Goal: Transaction & Acquisition: Download file/media

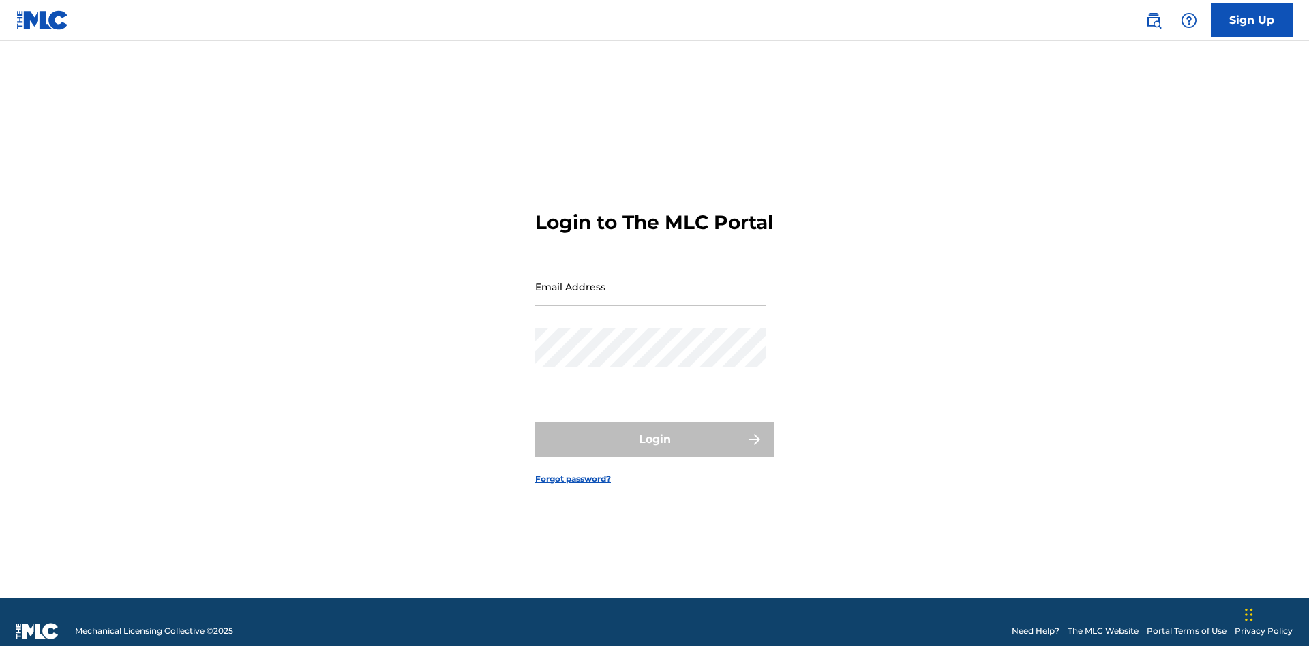
scroll to position [18, 0]
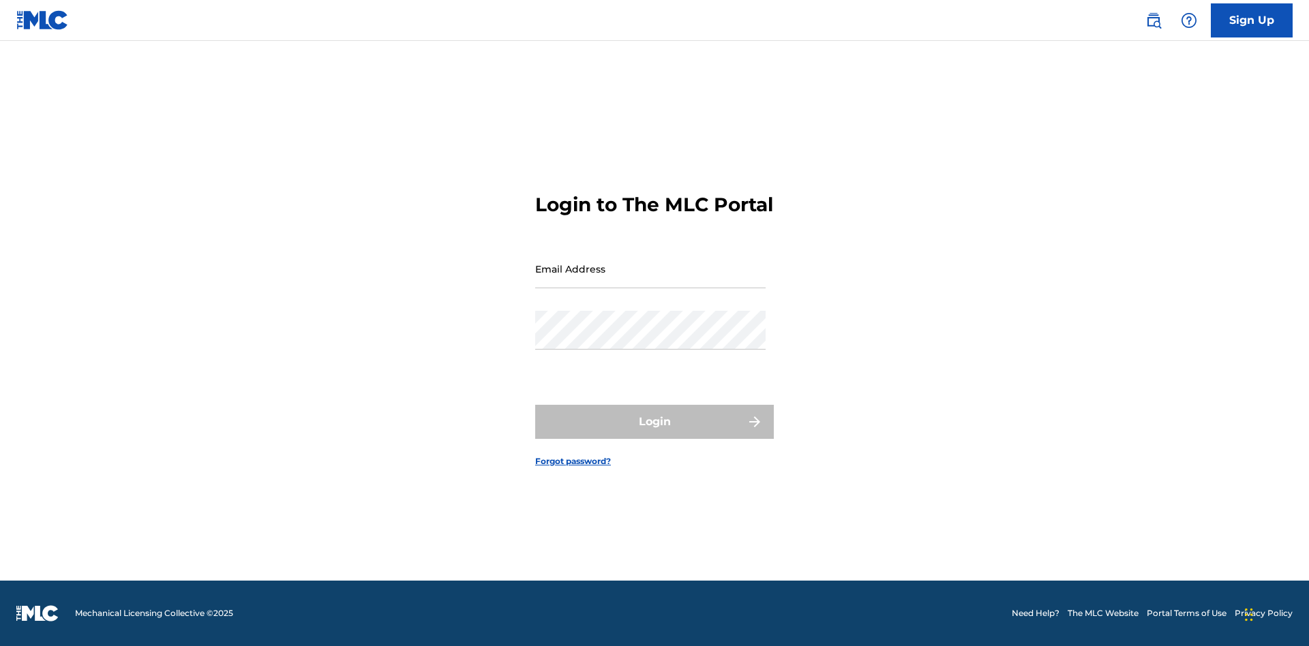
click at [651, 280] on input "Email Address" at bounding box center [650, 269] width 230 height 39
type input "[EMAIL_ADDRESS][DOMAIN_NAME]"
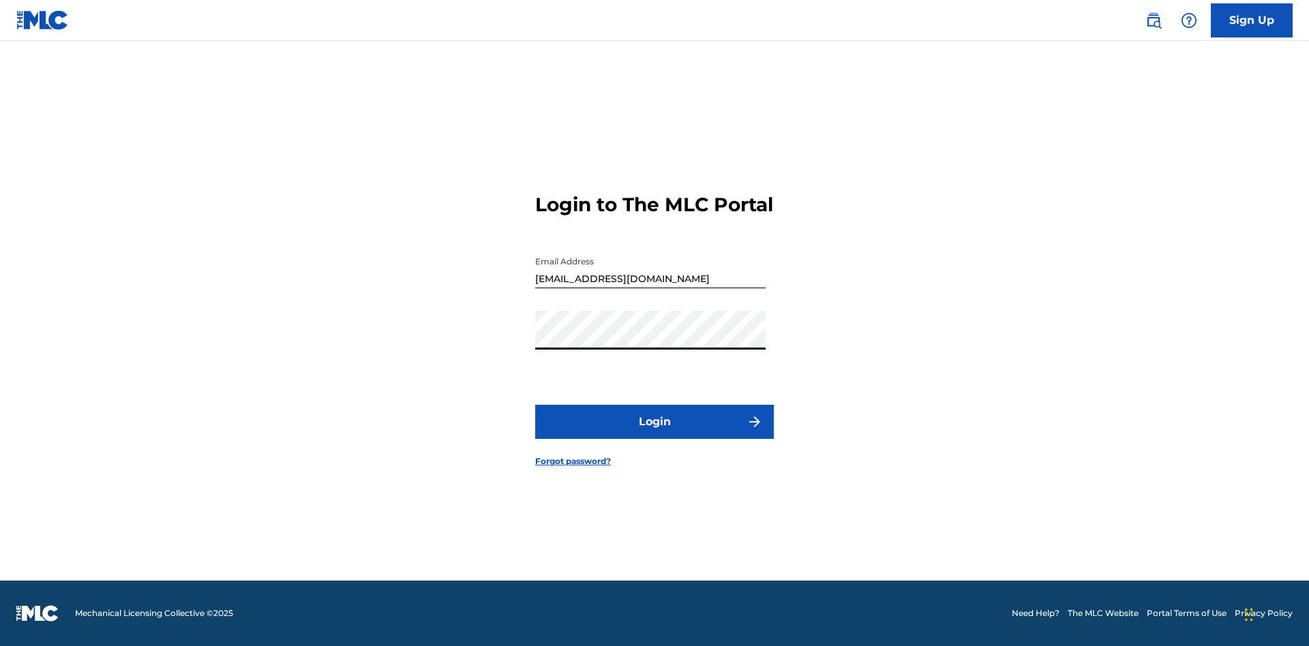
click at [655, 434] on button "Login" at bounding box center [654, 422] width 239 height 34
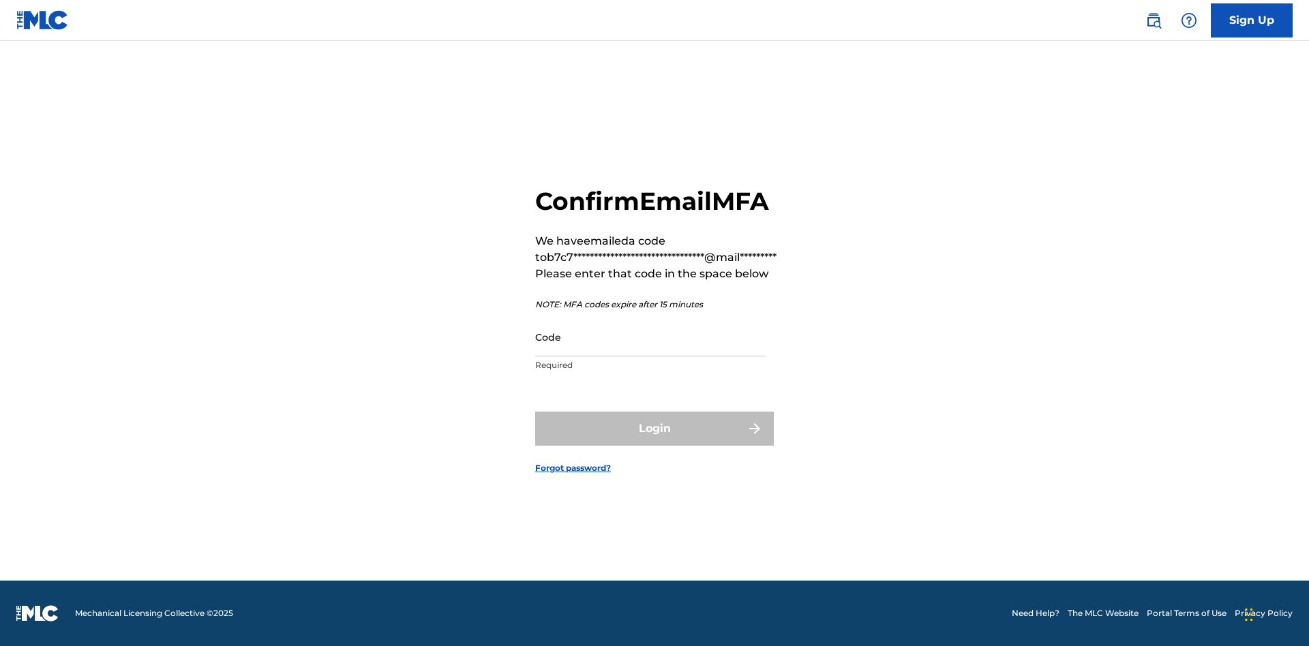
click at [651, 337] on input "Code" at bounding box center [650, 337] width 230 height 39
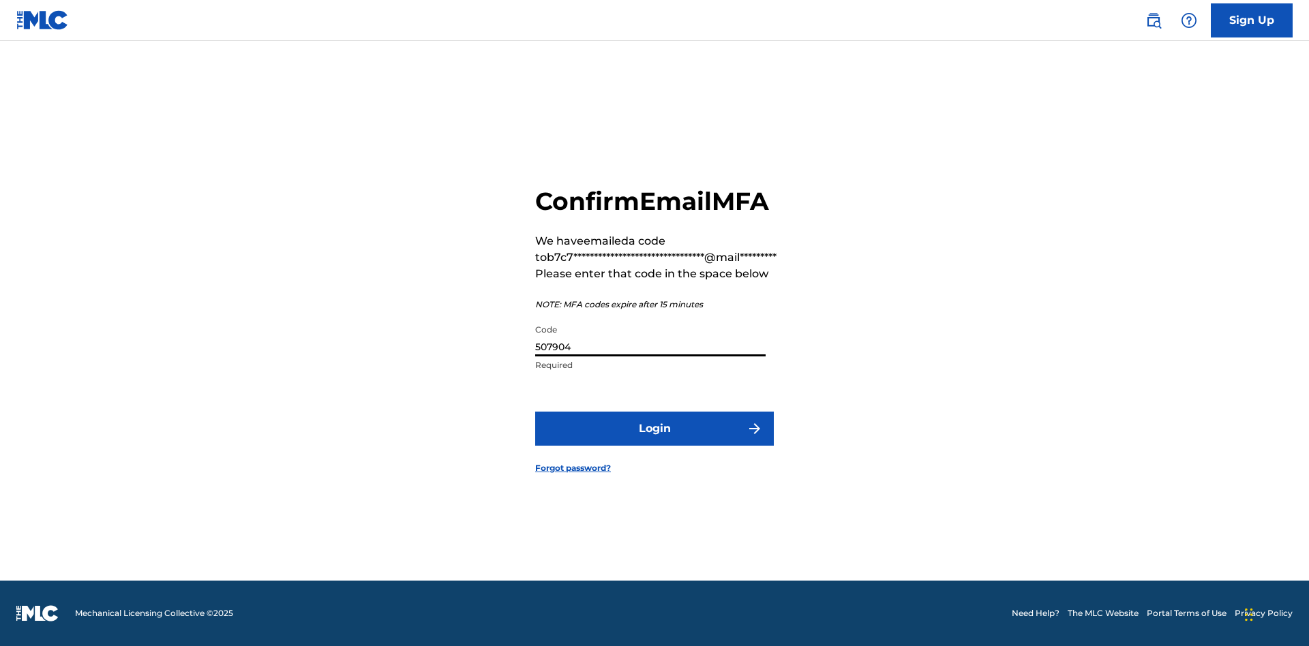
type input "507904"
click at [655, 428] on button "Login" at bounding box center [654, 429] width 239 height 34
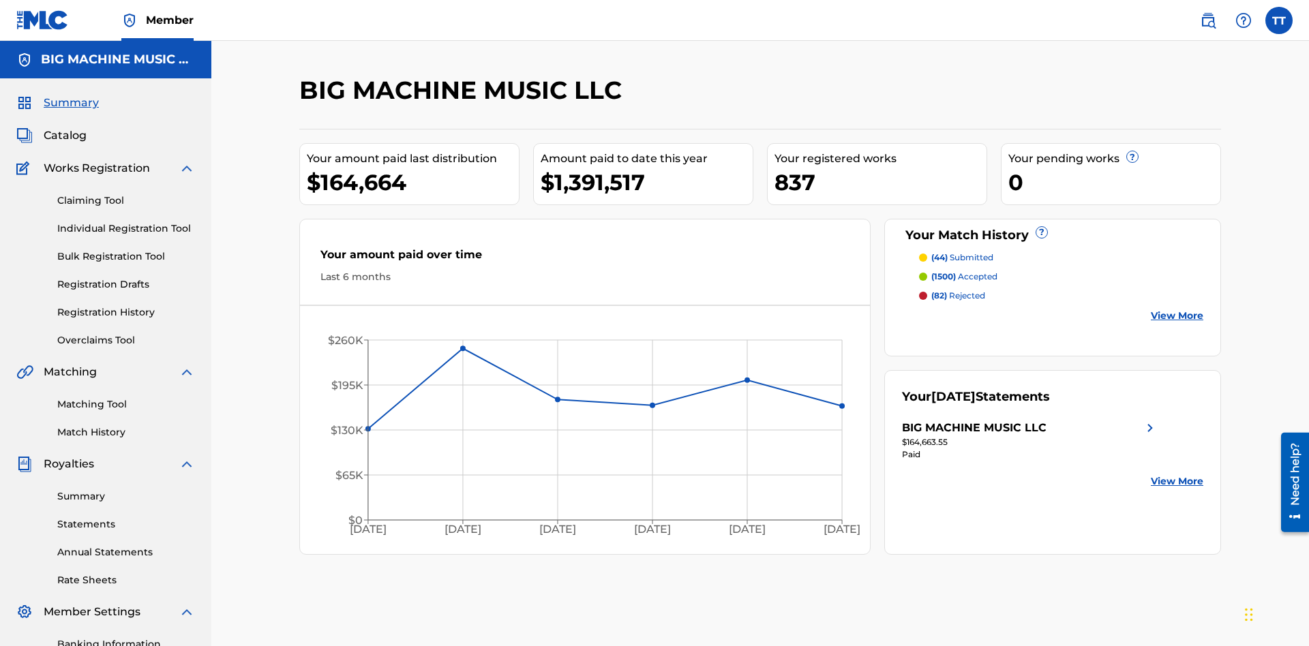
scroll to position [199, 0]
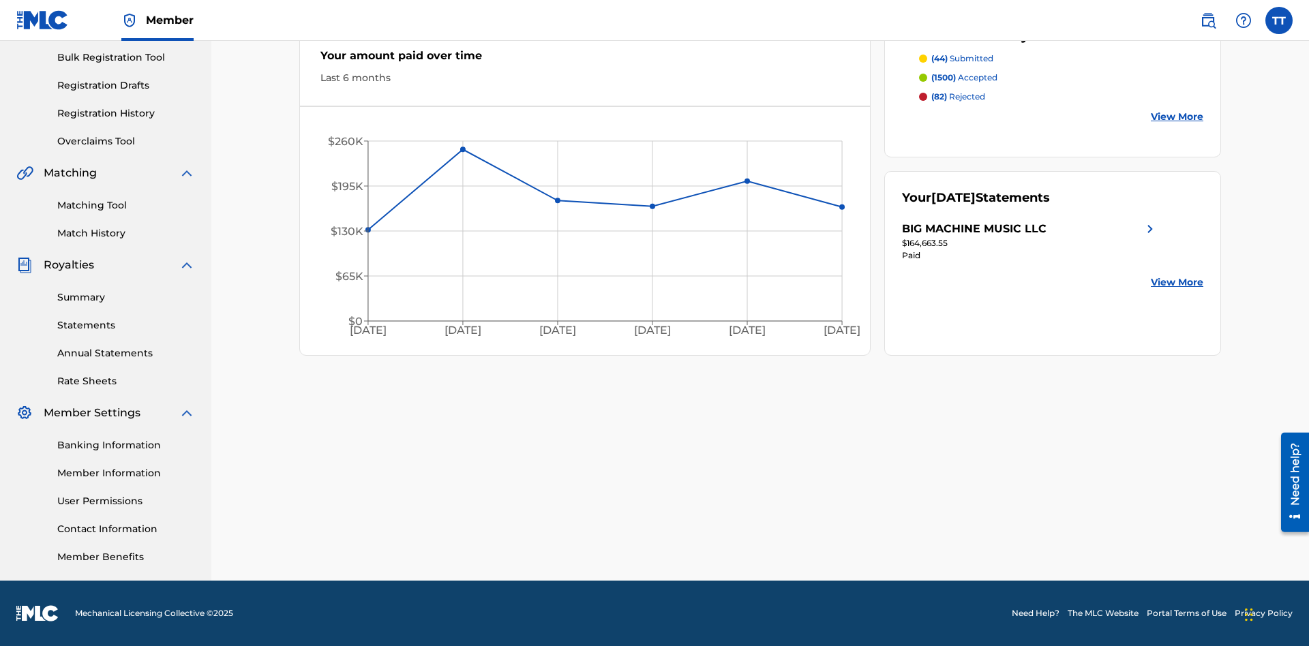
click at [126, 353] on link "Annual Statements" at bounding box center [126, 353] width 138 height 14
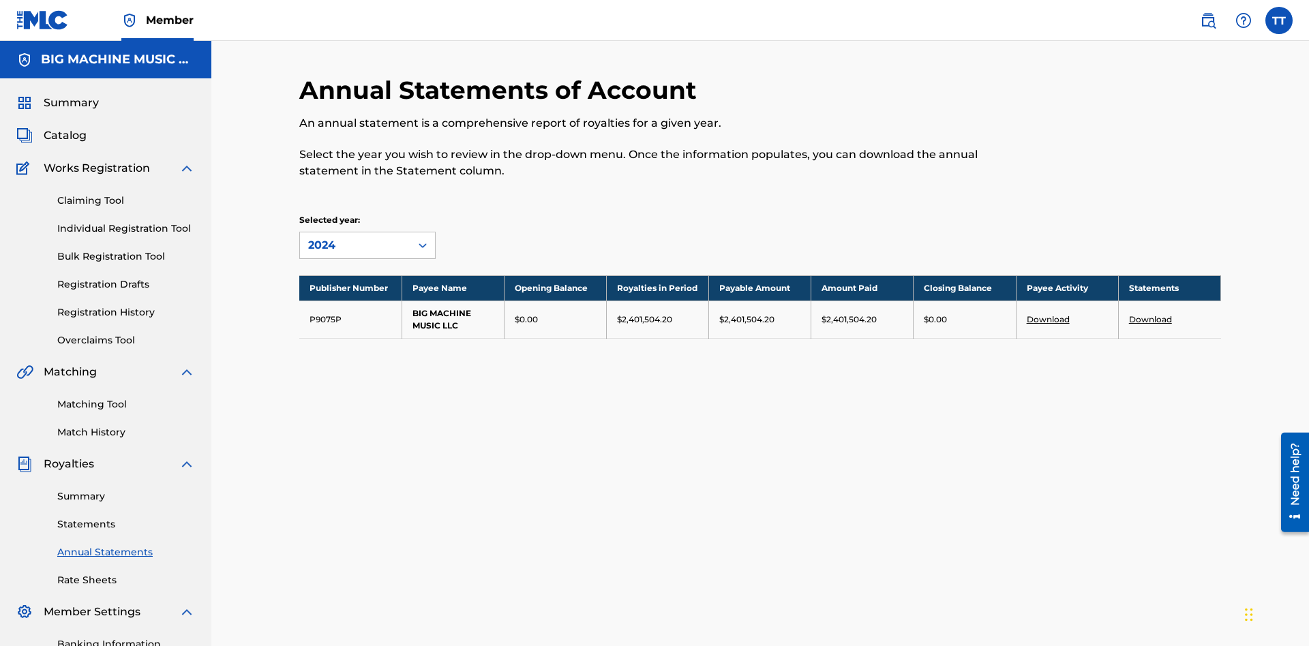
scroll to position [155, 0]
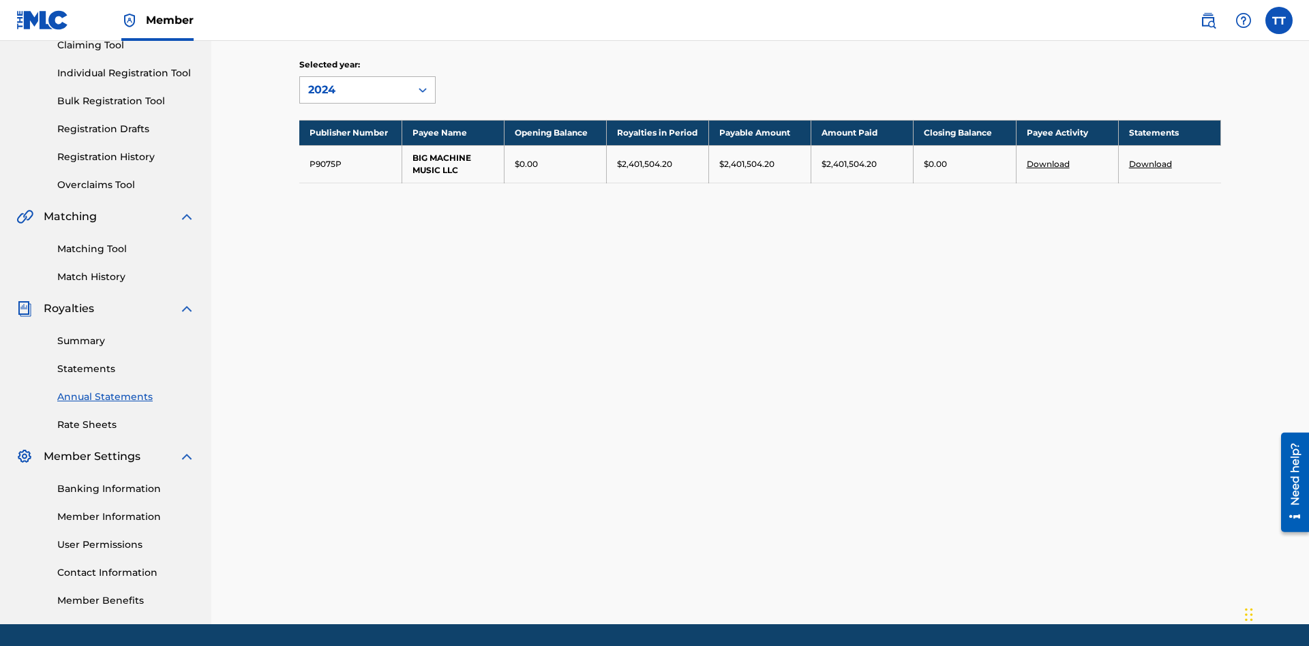
click at [355, 90] on div "2024" at bounding box center [355, 90] width 94 height 16
click at [368, 189] on div "2022" at bounding box center [367, 189] width 135 height 34
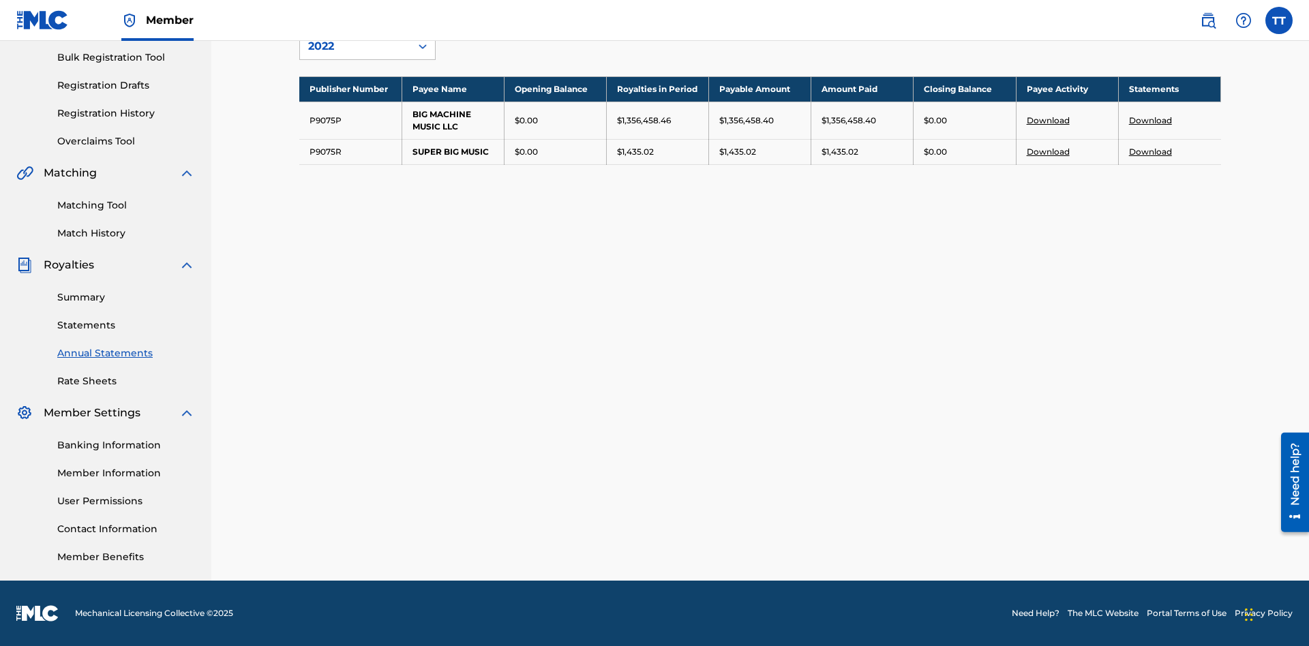
click at [1150, 120] on link "Download" at bounding box center [1150, 120] width 43 height 10
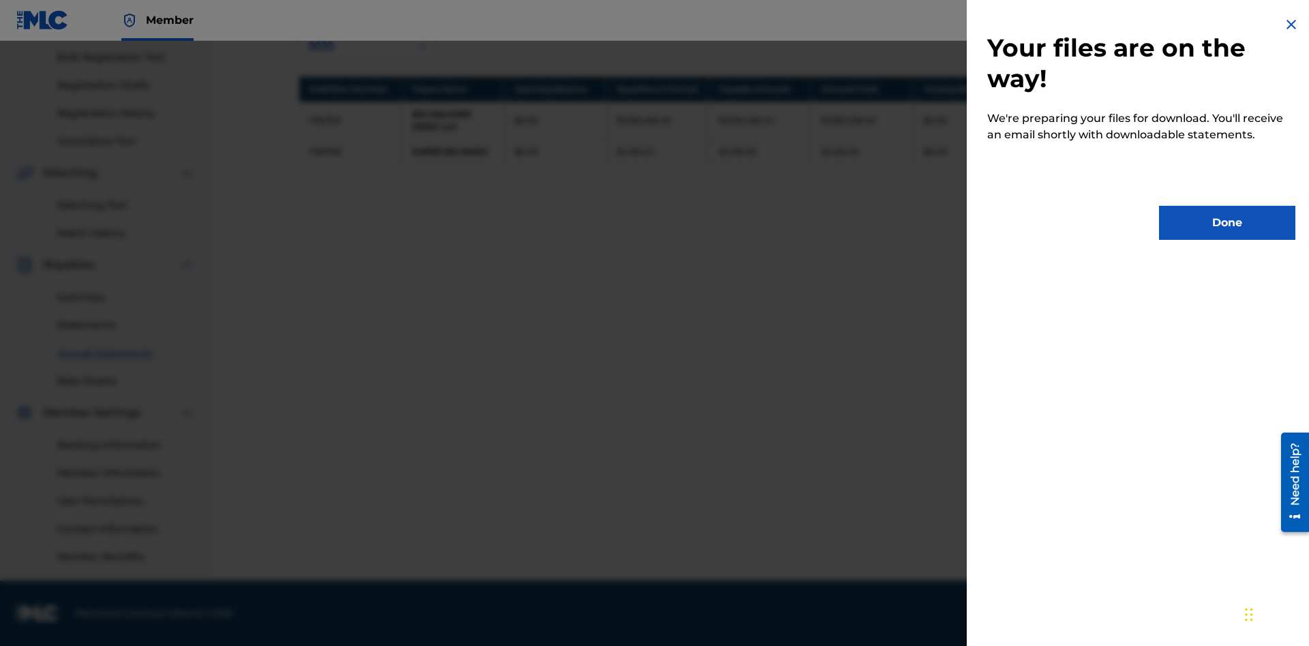
scroll to position [0, 0]
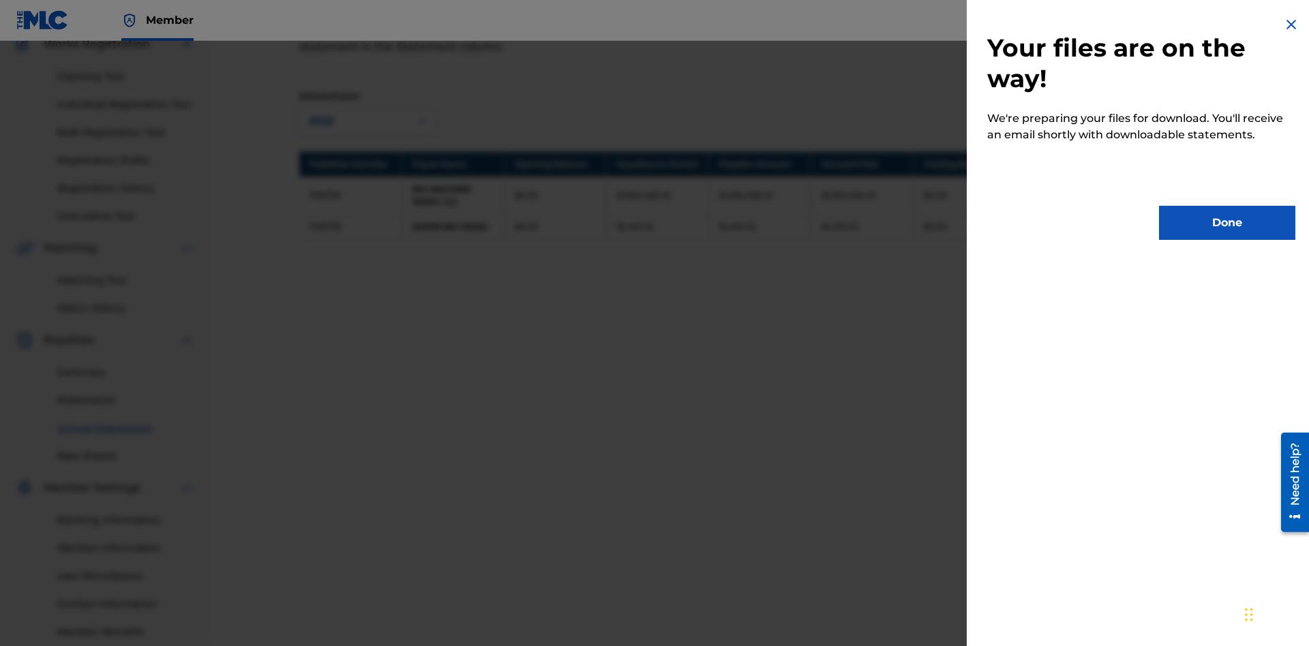
click at [1227, 223] on button "Done" at bounding box center [1227, 223] width 136 height 34
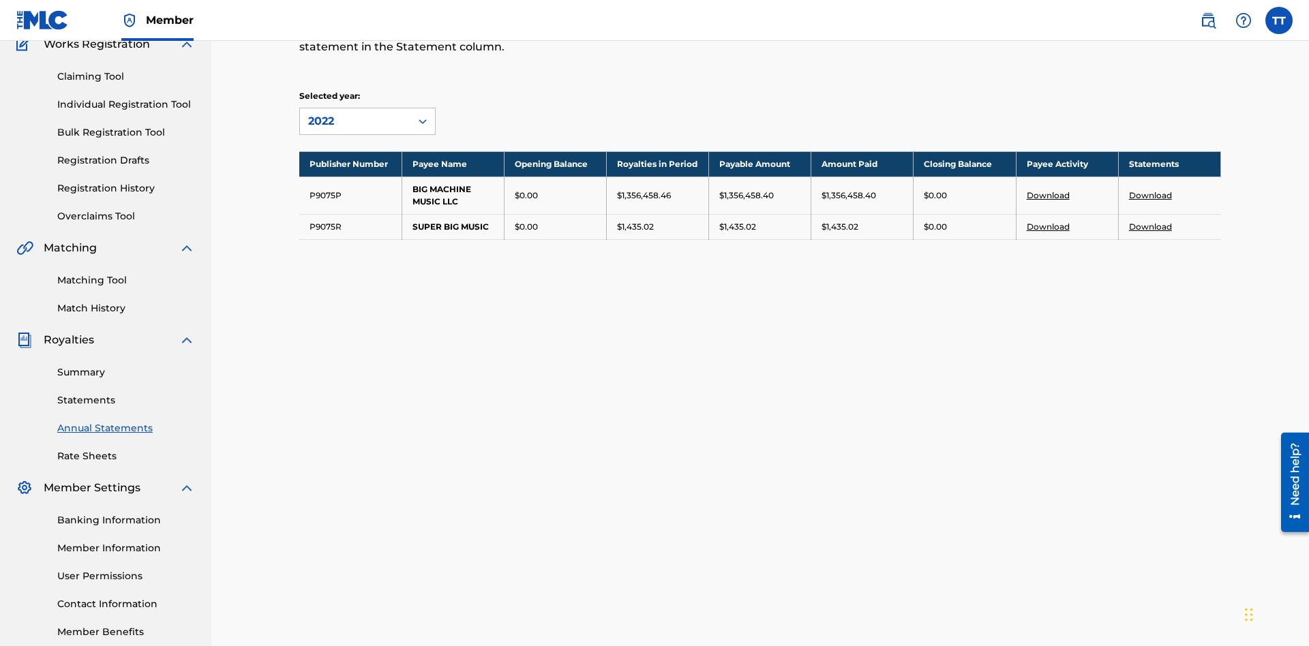
scroll to position [199, 0]
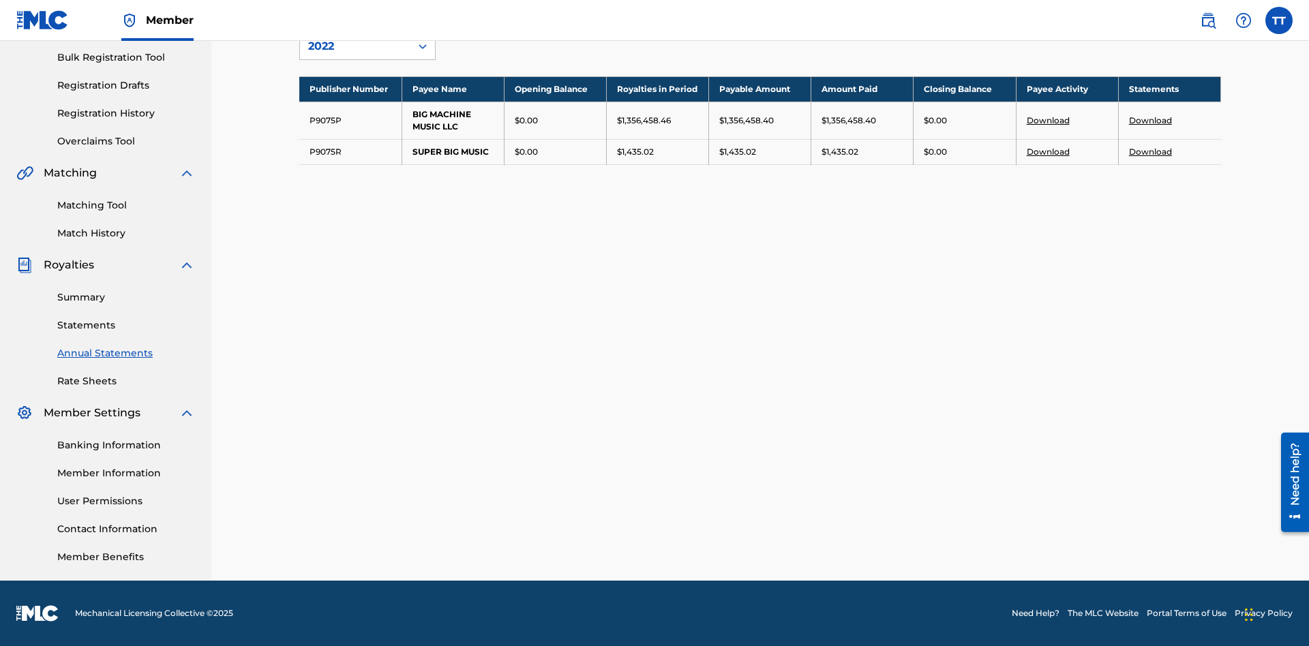
click at [1150, 120] on link "Download" at bounding box center [1150, 120] width 43 height 10
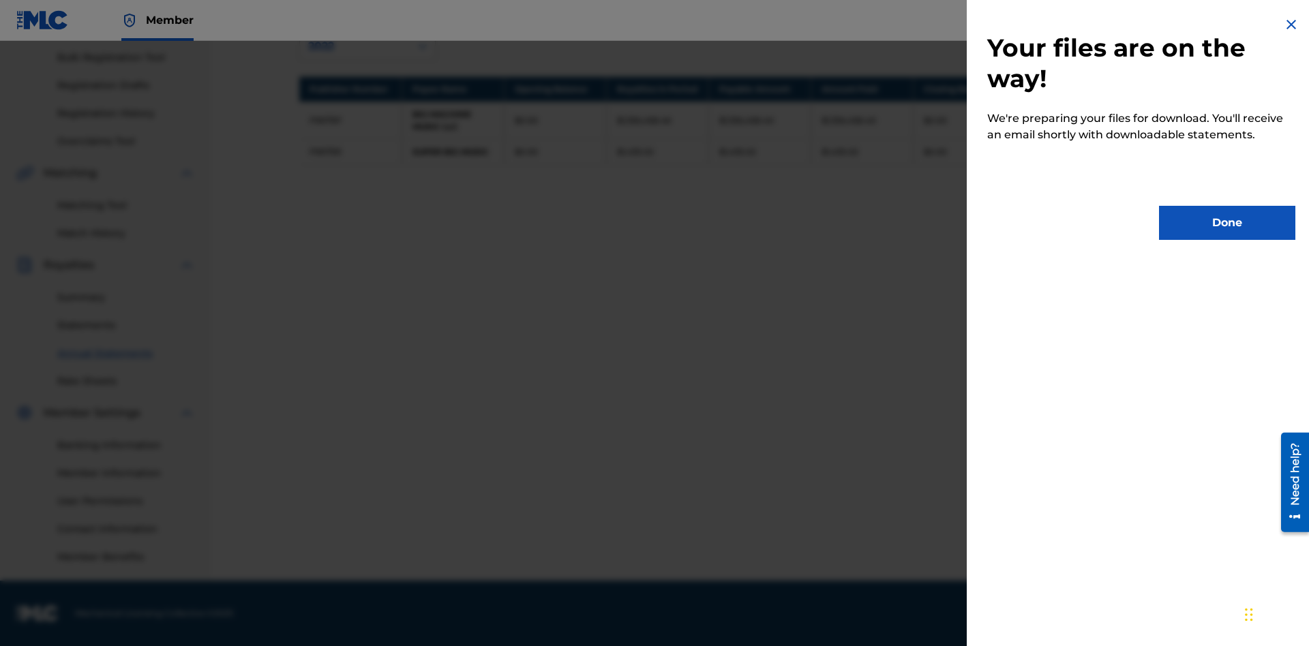
scroll to position [0, 0]
